Goal: Check status

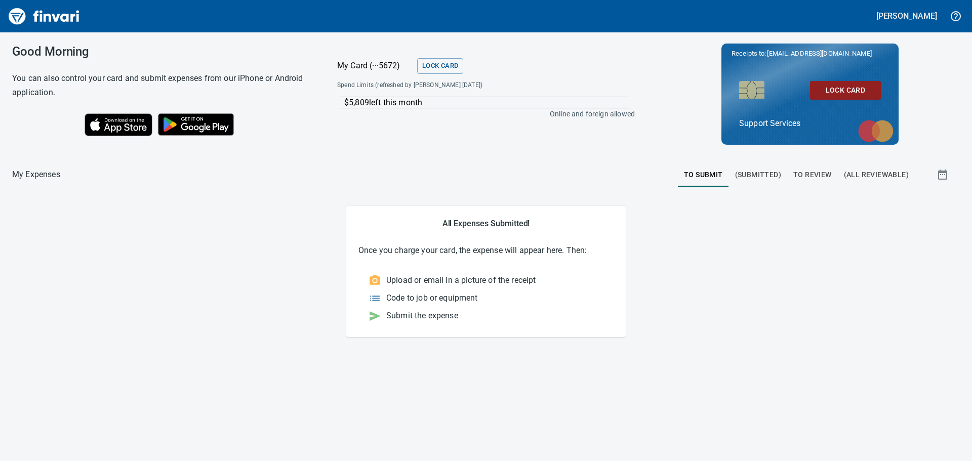
click at [759, 172] on span "(Submitted)" at bounding box center [758, 175] width 46 height 13
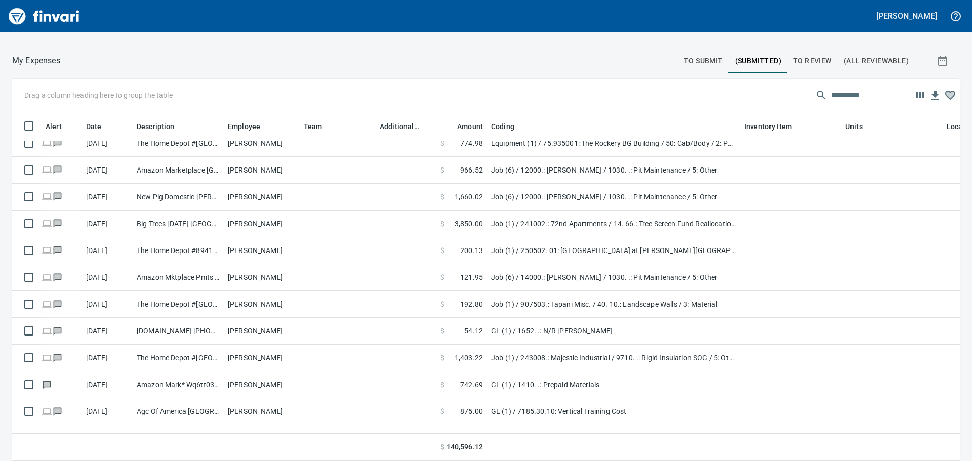
scroll to position [557, 0]
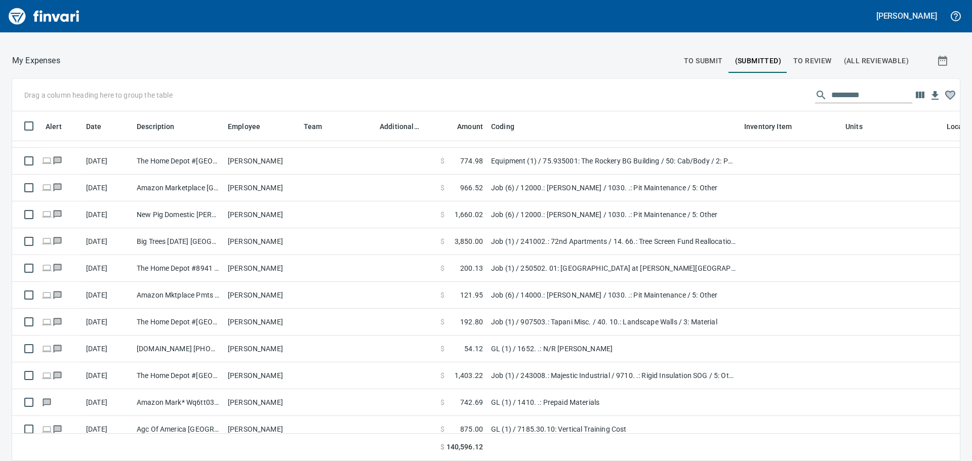
click at [833, 93] on input "text" at bounding box center [871, 95] width 81 height 16
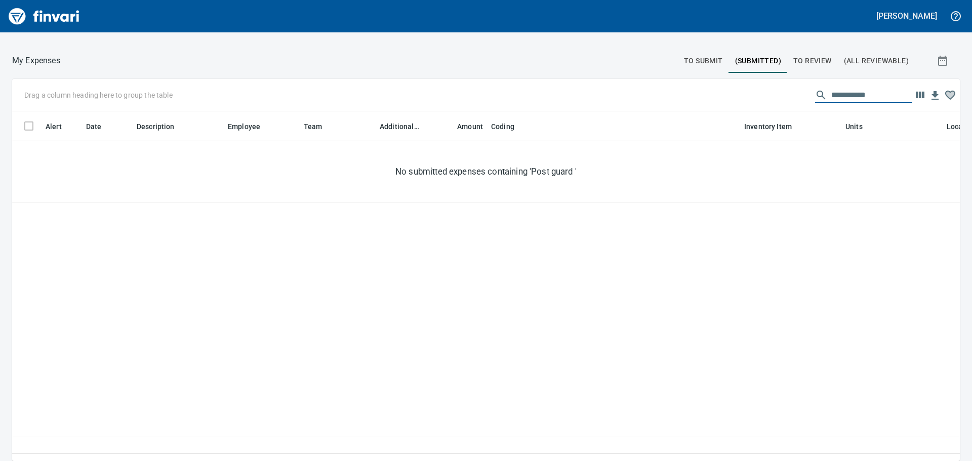
type input "**********"
drag, startPoint x: 843, startPoint y: 97, endPoint x: 780, endPoint y: 104, distance: 63.6
click at [780, 103] on div "**********" at bounding box center [485, 95] width 947 height 32
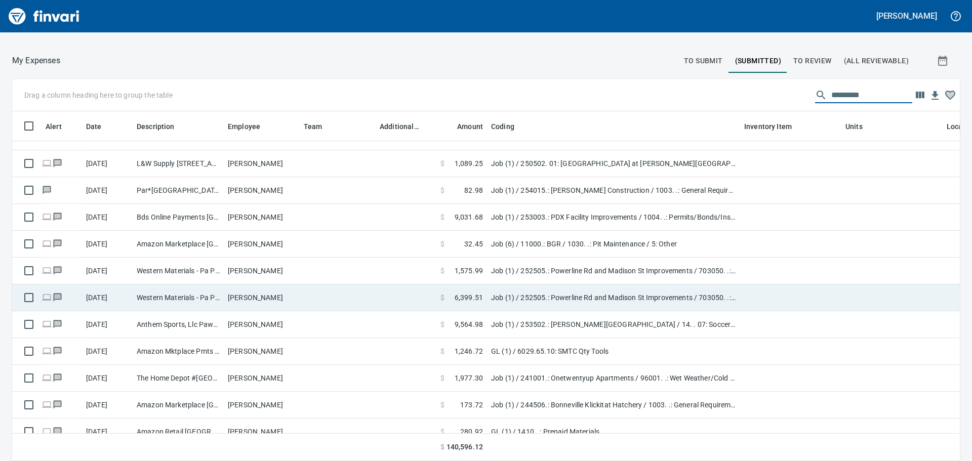
scroll to position [101, 0]
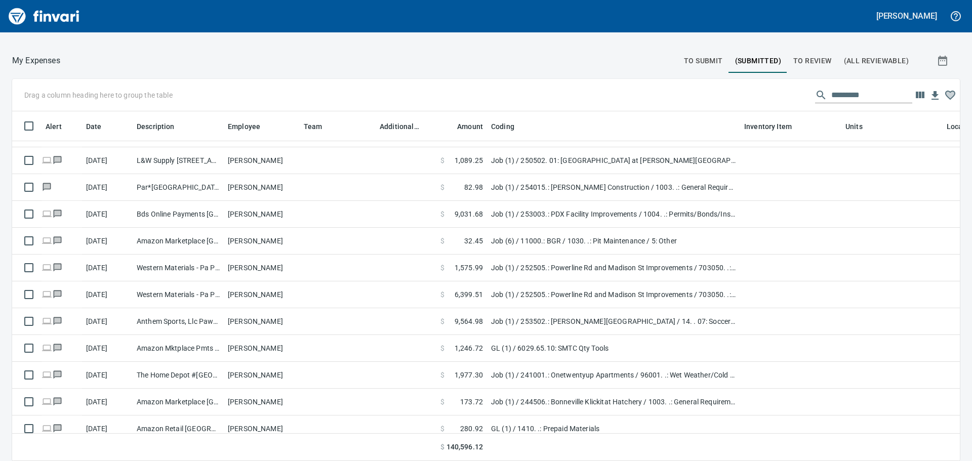
click at [694, 57] on span "To Submit" at bounding box center [703, 61] width 39 height 13
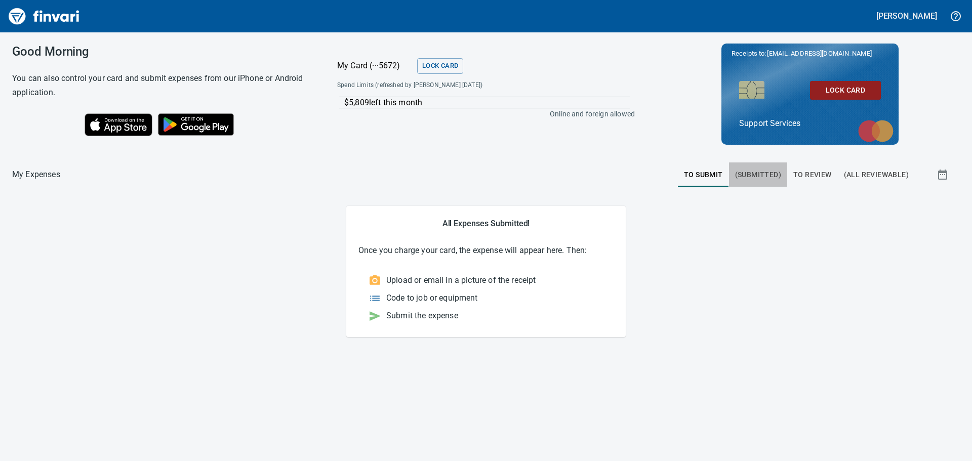
click at [763, 174] on span "(Submitted)" at bounding box center [758, 175] width 46 height 13
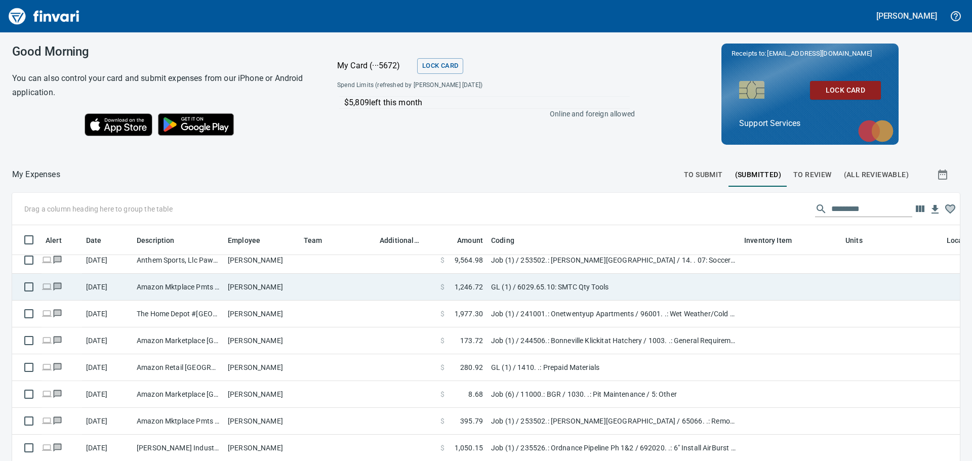
scroll to position [354, 0]
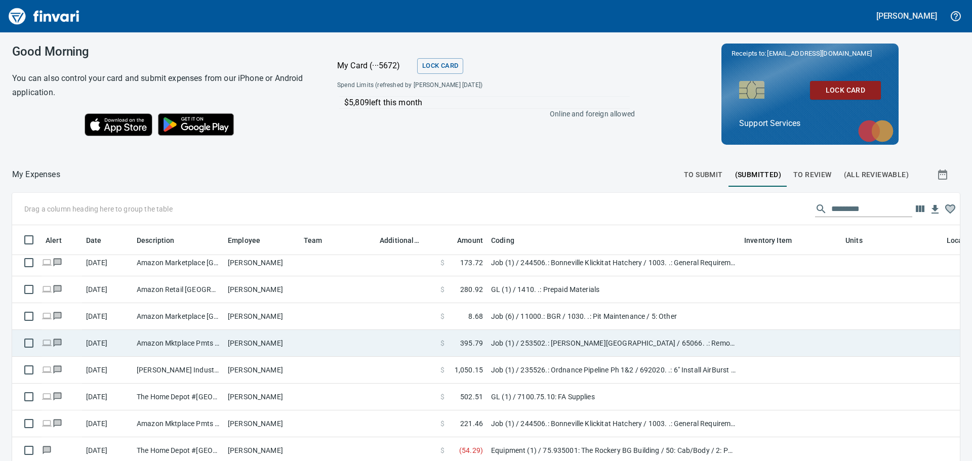
click at [673, 349] on td "Job (1) / 253502.: [PERSON_NAME][GEOGRAPHIC_DATA] / 65066. .: Removable Bollard…" at bounding box center [613, 343] width 253 height 27
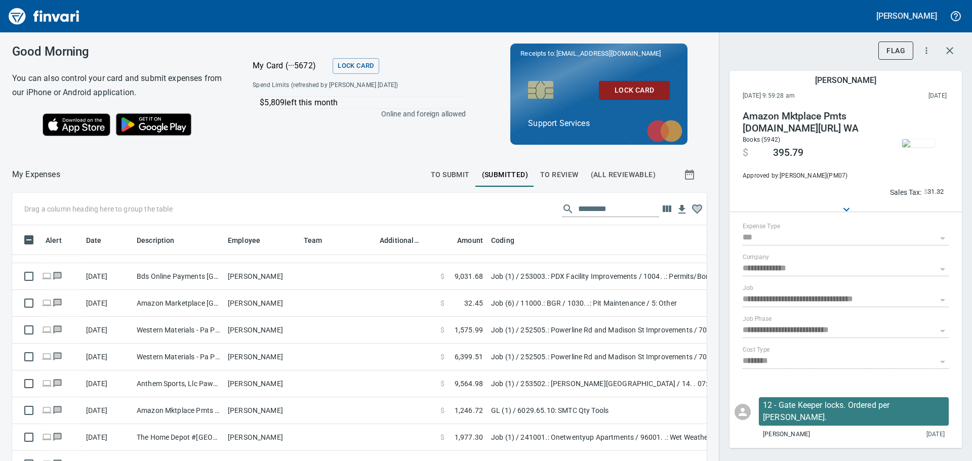
scroll to position [101, 0]
